Goal: Information Seeking & Learning: Learn about a topic

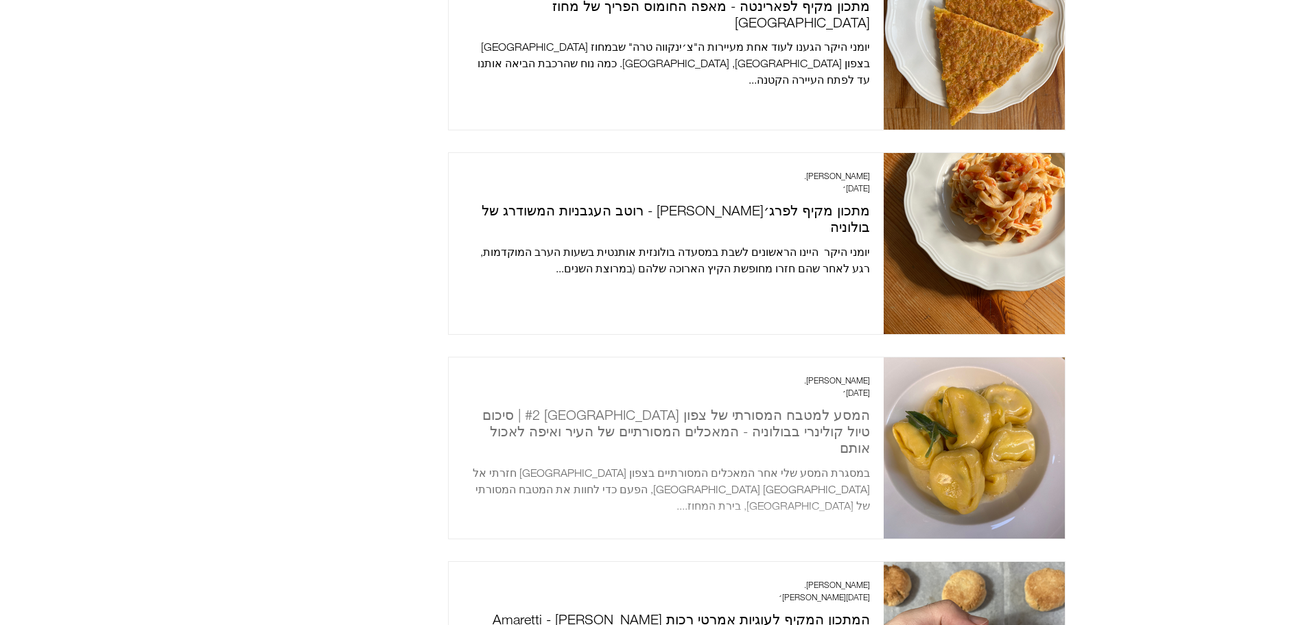
scroll to position [1167, 0]
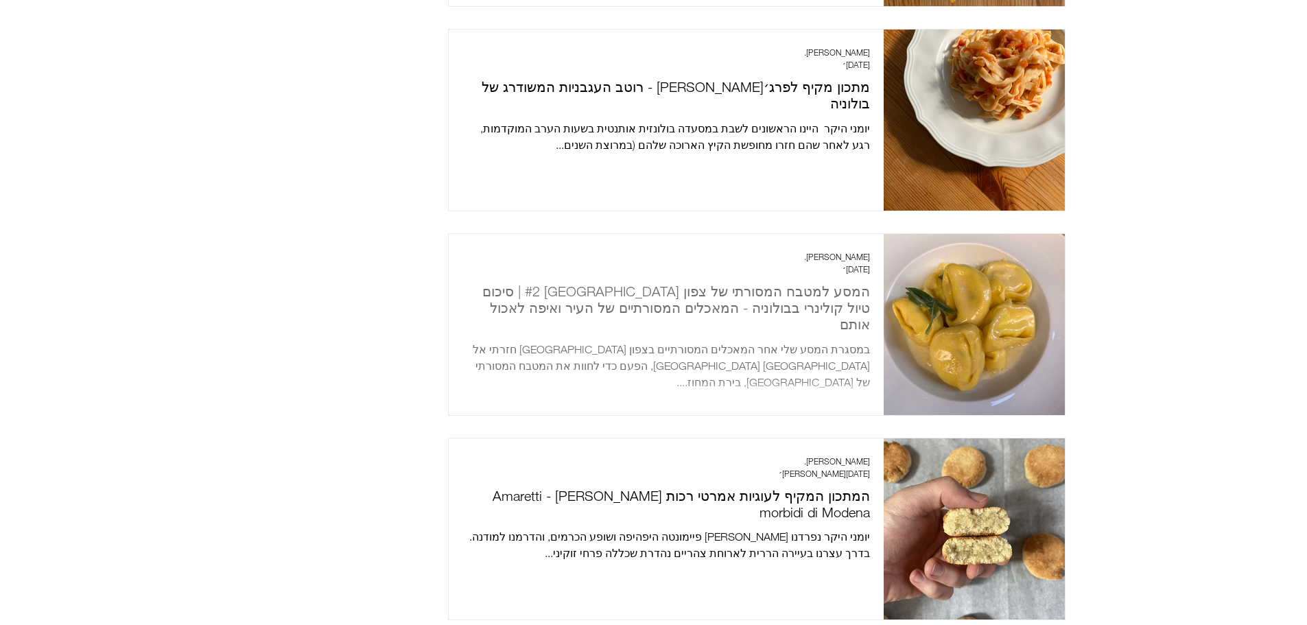
click at [751, 291] on h2 "המסע למטבח המסורתי של צפון [GEOGRAPHIC_DATA] #2 | סיכום טיול קולינרי בבולוניה -…" at bounding box center [667, 307] width 408 height 49
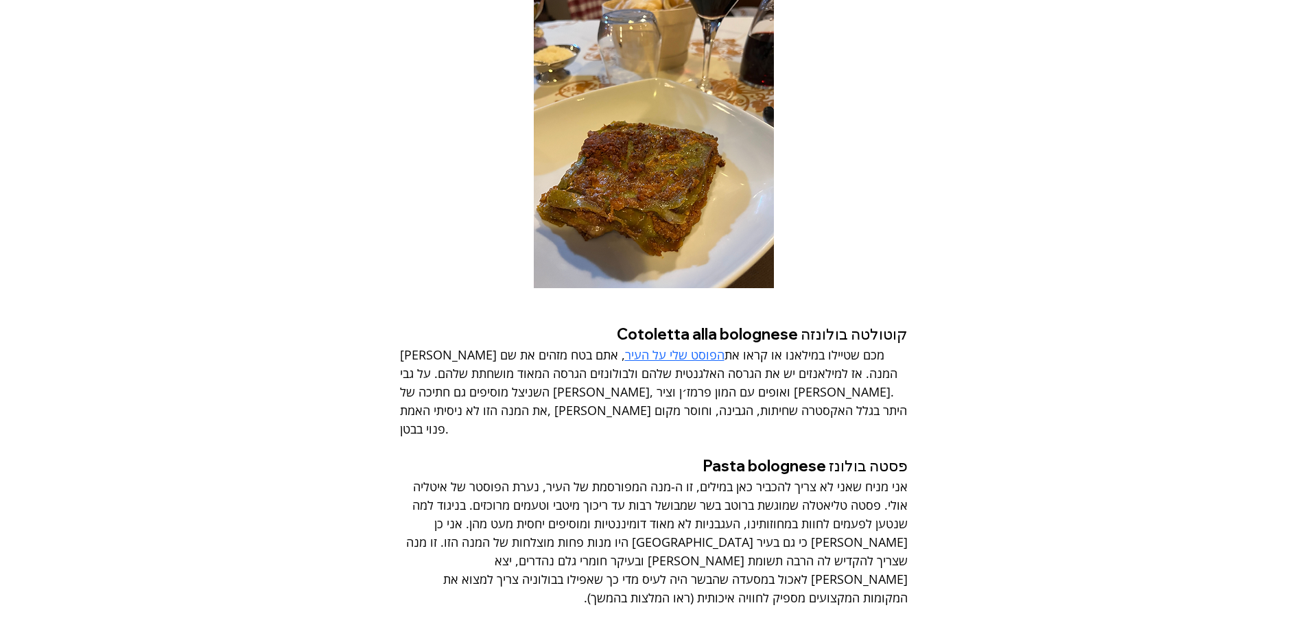
scroll to position [2951, 0]
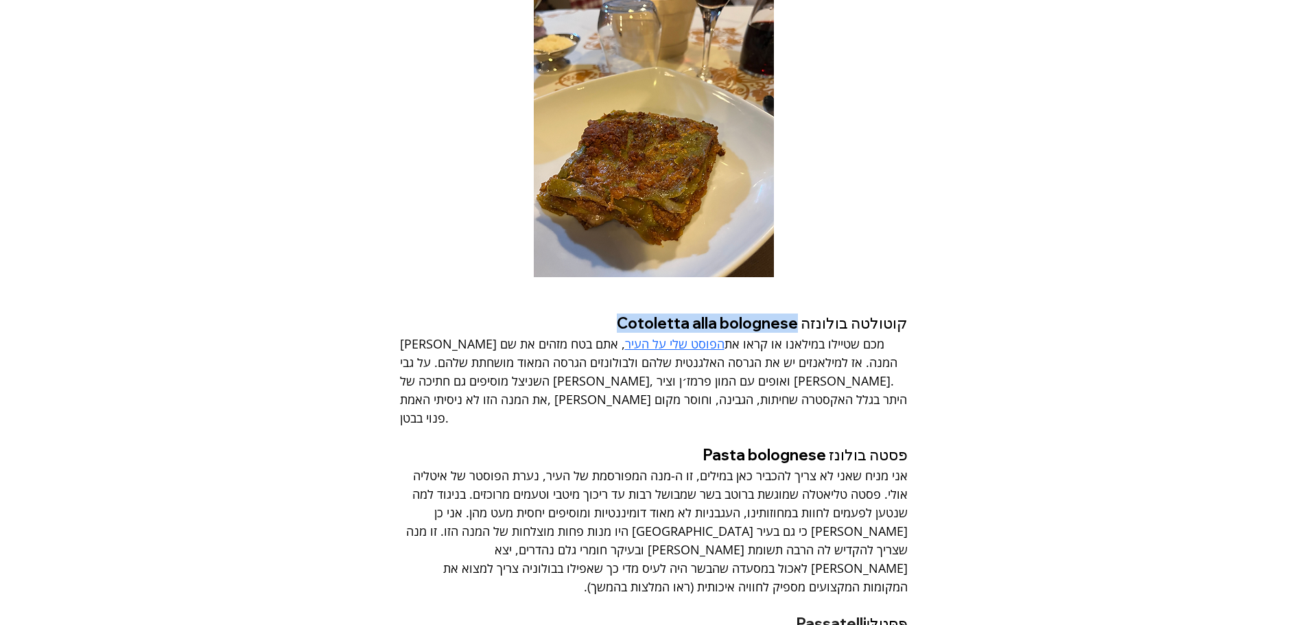
drag, startPoint x: 633, startPoint y: 296, endPoint x: 809, endPoint y: 296, distance: 175.7
click at [809, 314] on span "קוטולטה בולונזה Cotoletta alla bolognese" at bounding box center [762, 323] width 291 height 19
copy span "Cotoletta alla bolognese"
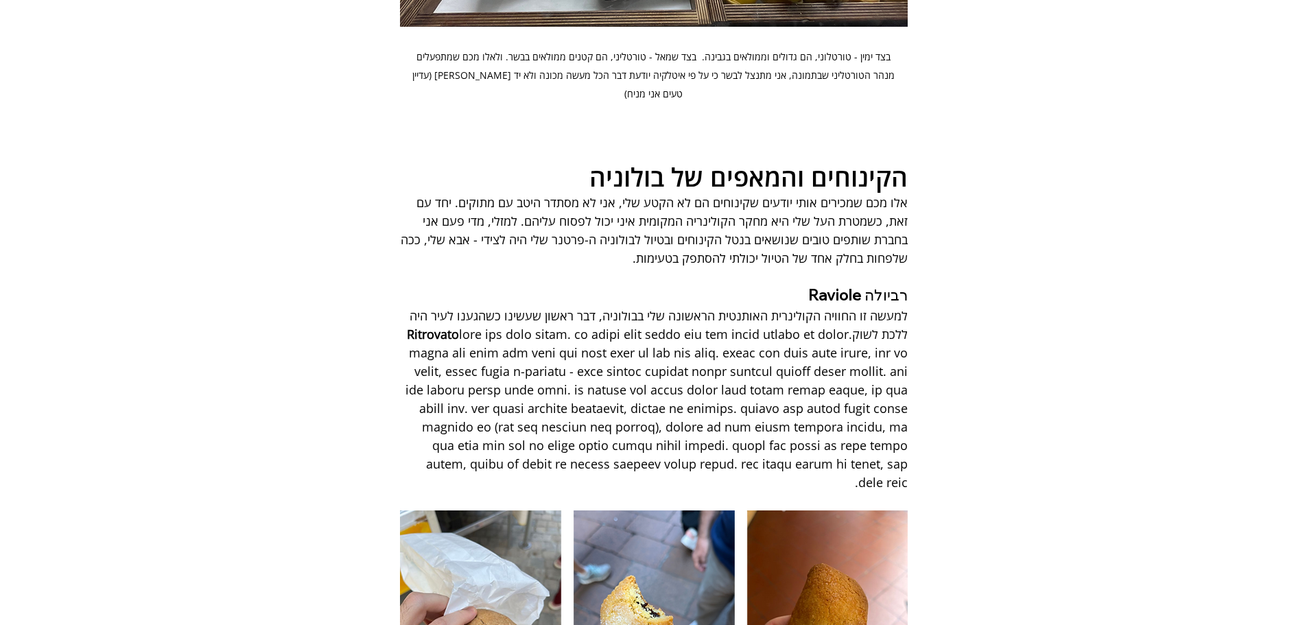
scroll to position [5901, 0]
